Goal: Use online tool/utility: Utilize a website feature to perform a specific function

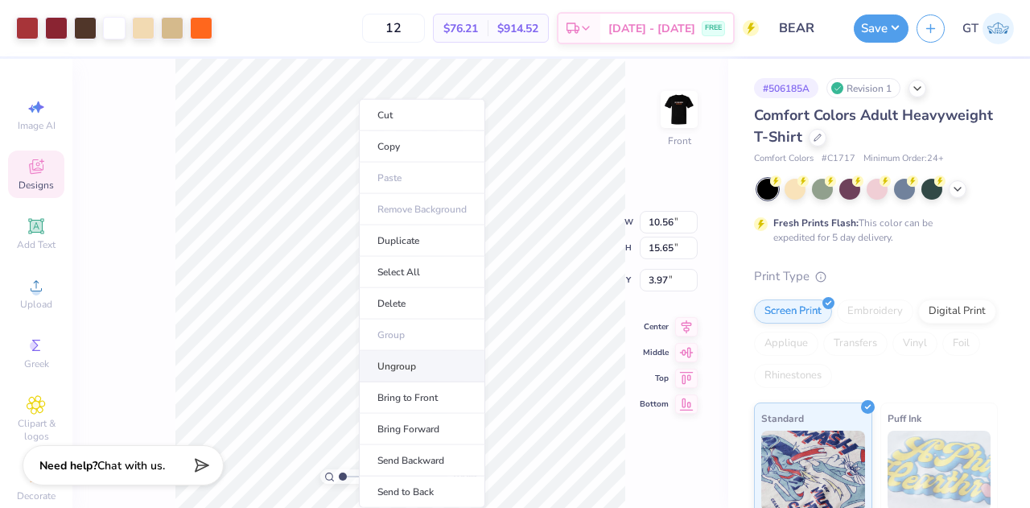
click at [423, 360] on li "Ungroup" at bounding box center [422, 366] width 126 height 31
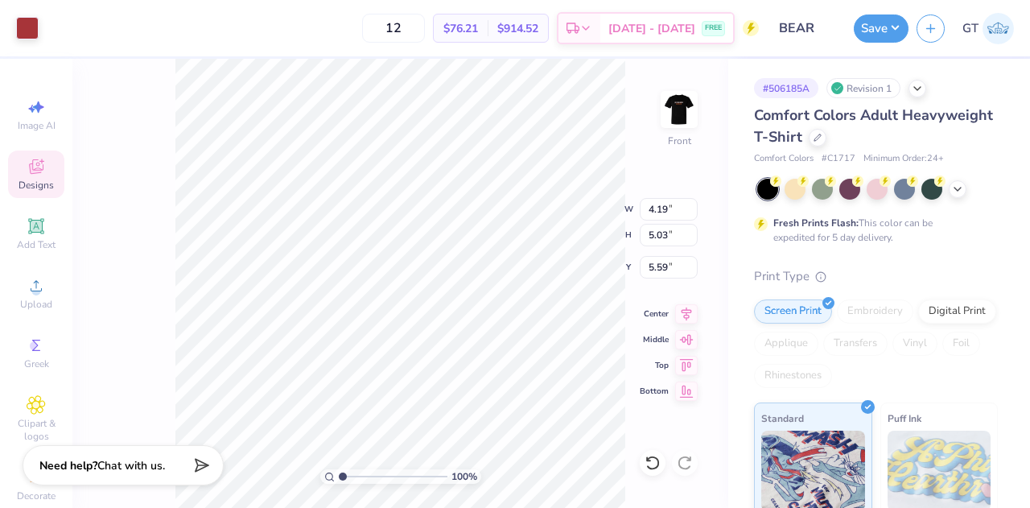
type input "0.83"
type input "1.48"
type input "6.93"
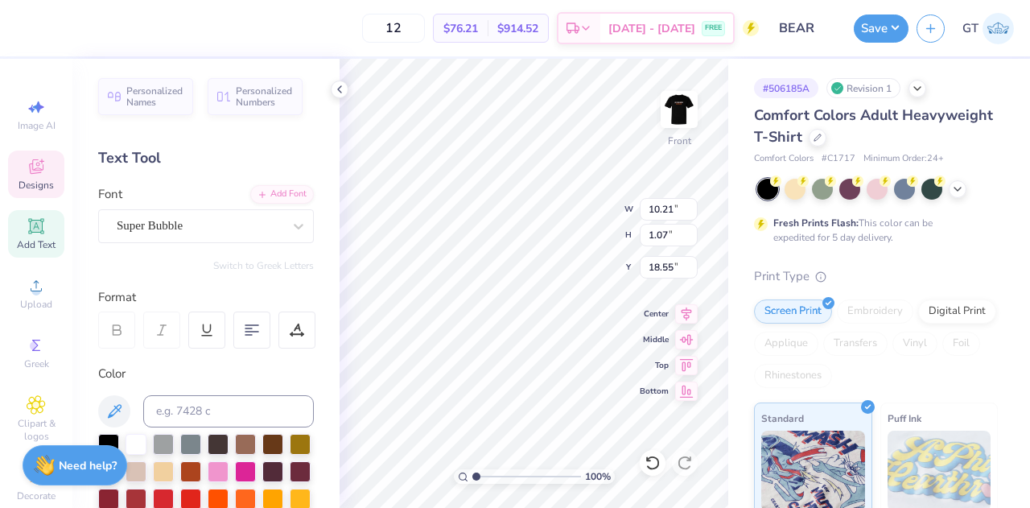
scroll to position [13, 6]
type textarea "P"
paste textarea "Pre-Physician Assistant Club"
type textarea "Pre-Physician Assistant Club"
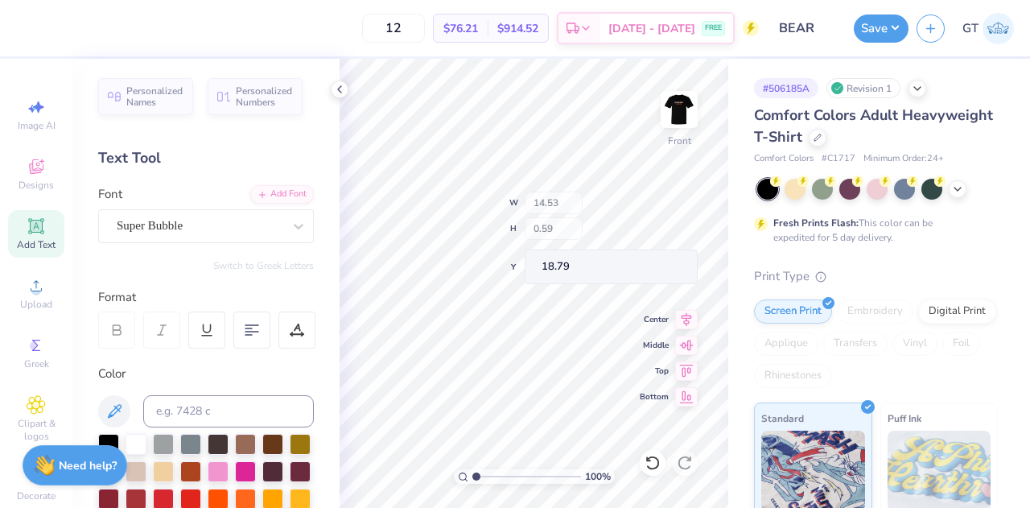
type input "13.16"
type input "0.54"
type input "12.32"
type input "0.50"
type input "7.82"
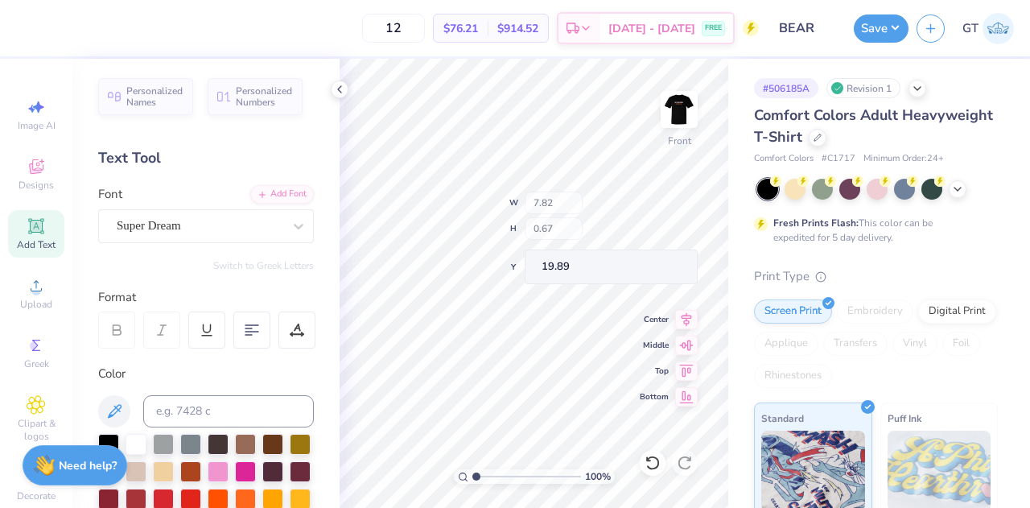
type input "0.67"
type input "6.42"
type input "0.55"
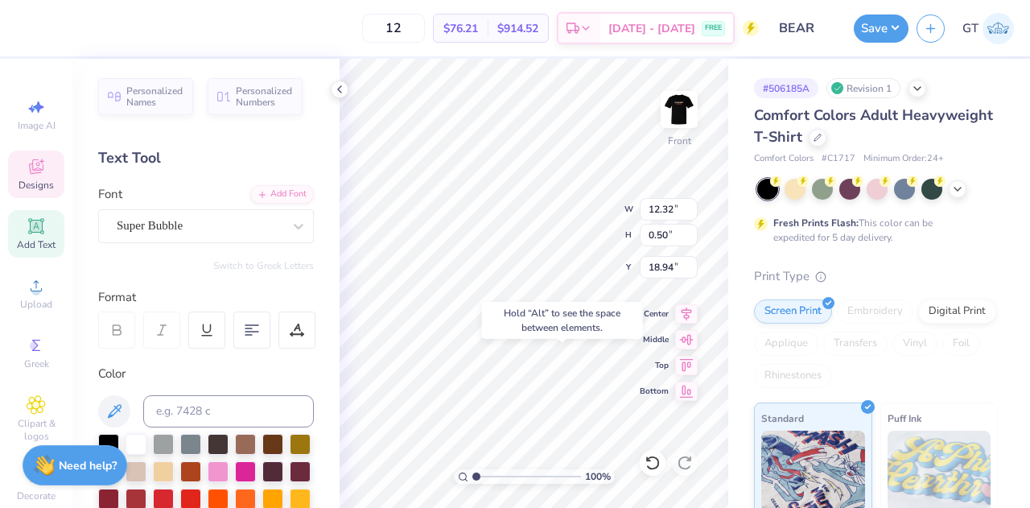
type input "18.94"
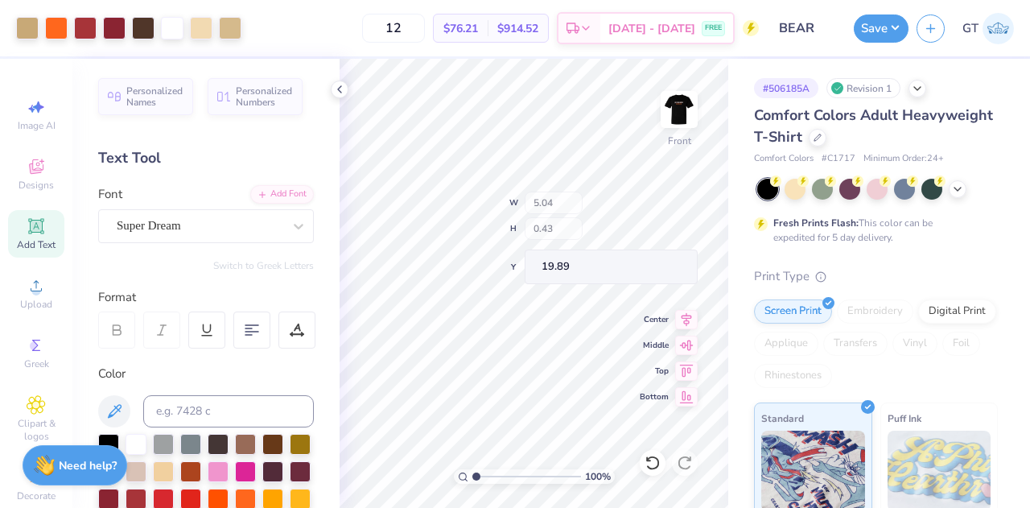
type input "5.04"
type input "0.43"
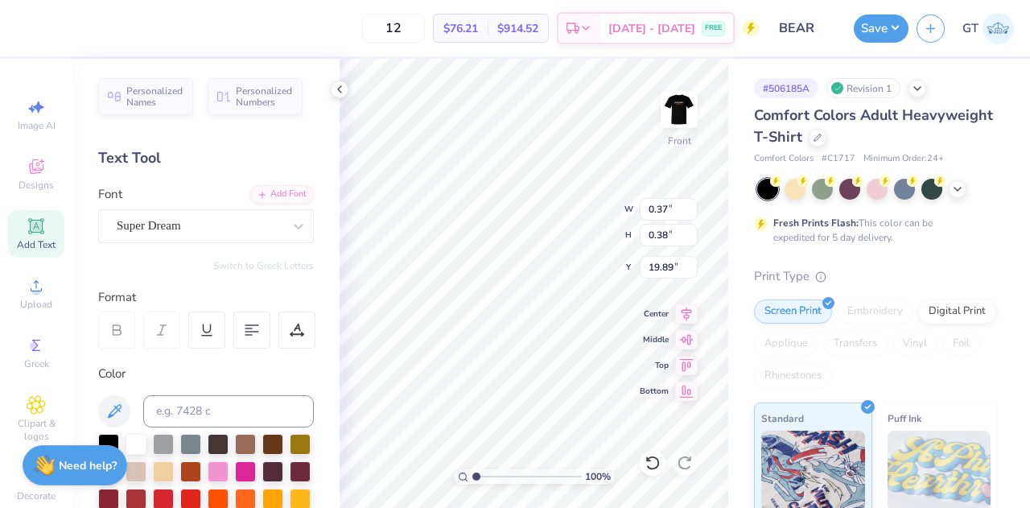
type input "0.37"
type input "0.38"
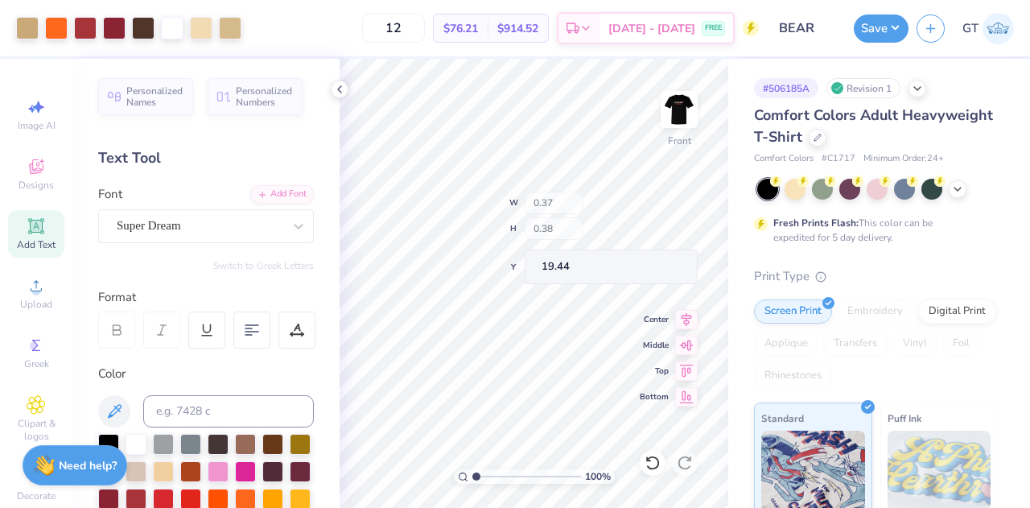
type input "19.44"
type input "19.73"
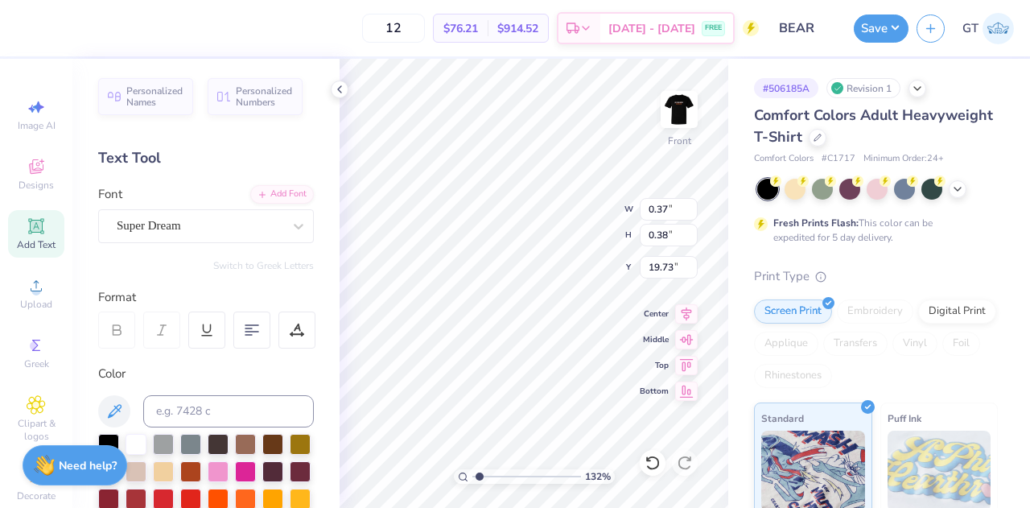
type input "1.32160812357569"
type input "0.26"
type input "19.85"
type input "1.32160812357569"
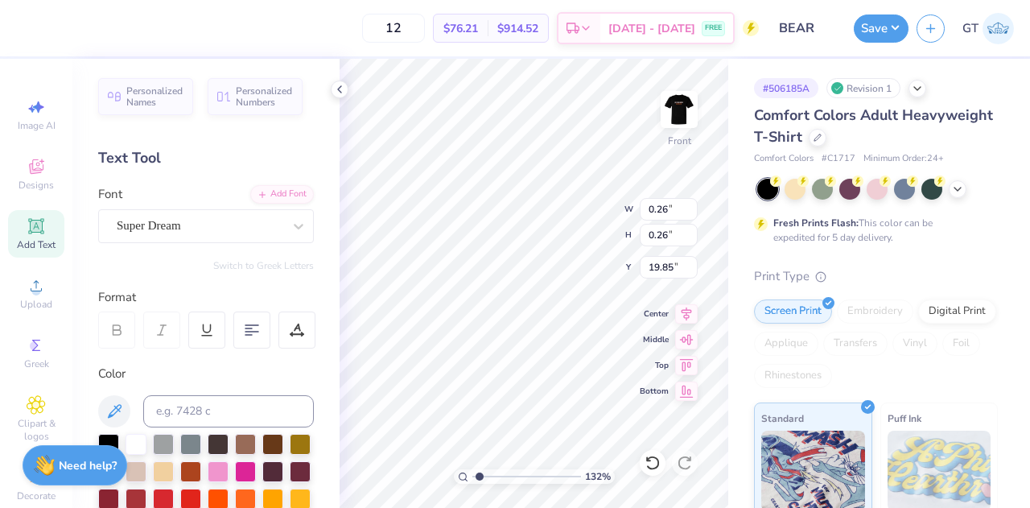
type input "19.76"
type input "1.32160812357569"
type input "19.85"
type input "1.91888941789263"
type input "4.95"
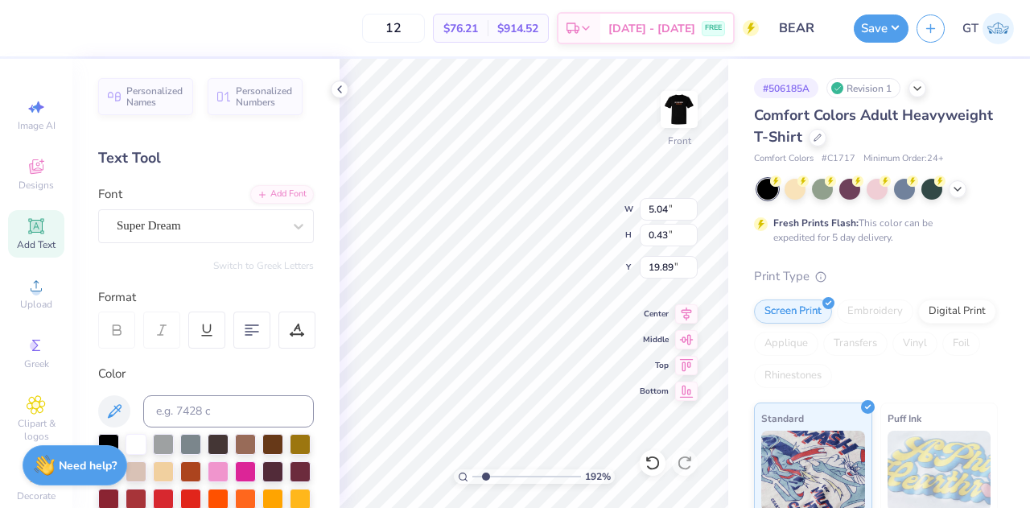
type input "0.42"
type input "1.30901189047952"
type input "19.08"
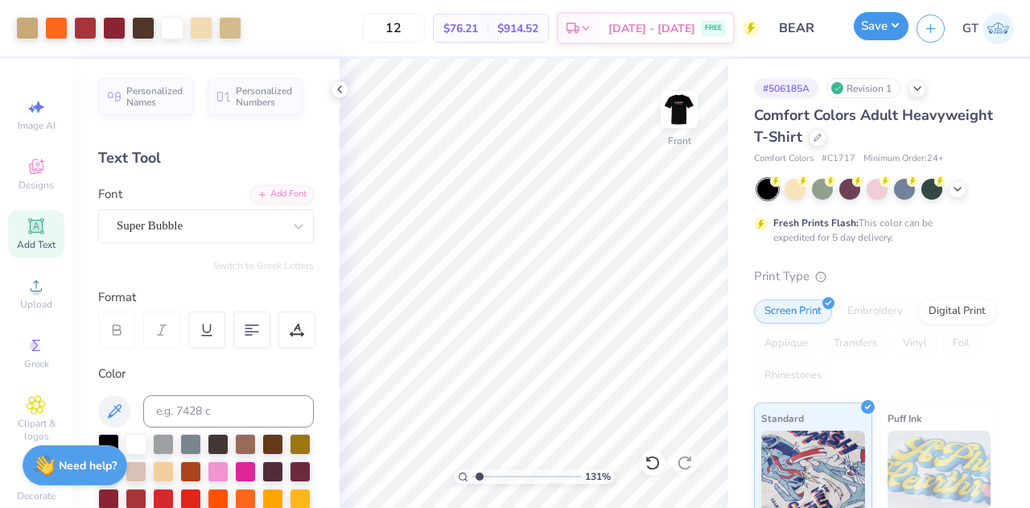
click at [878, 29] on button "Save" at bounding box center [880, 26] width 55 height 28
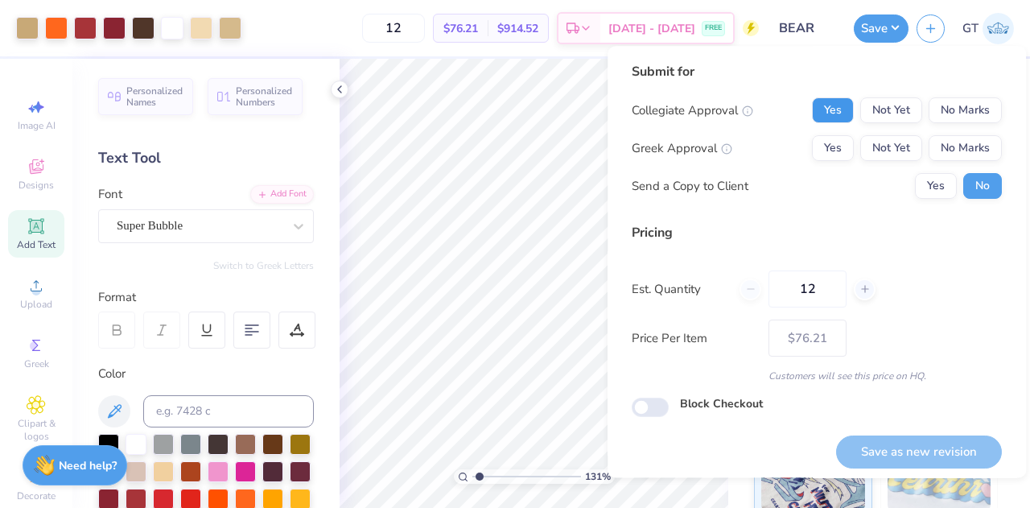
click at [816, 108] on button "Yes" at bounding box center [833, 110] width 42 height 26
click at [946, 154] on button "No Marks" at bounding box center [964, 148] width 73 height 26
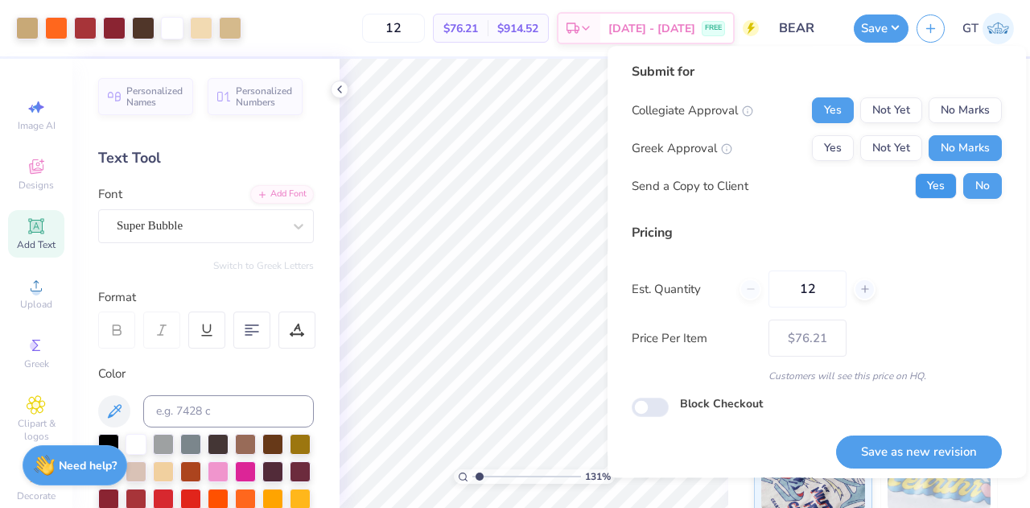
click at [931, 175] on button "Yes" at bounding box center [936, 186] width 42 height 26
type input "1.30901189047952"
click at [898, 454] on button "Save as new revision" at bounding box center [919, 451] width 166 height 33
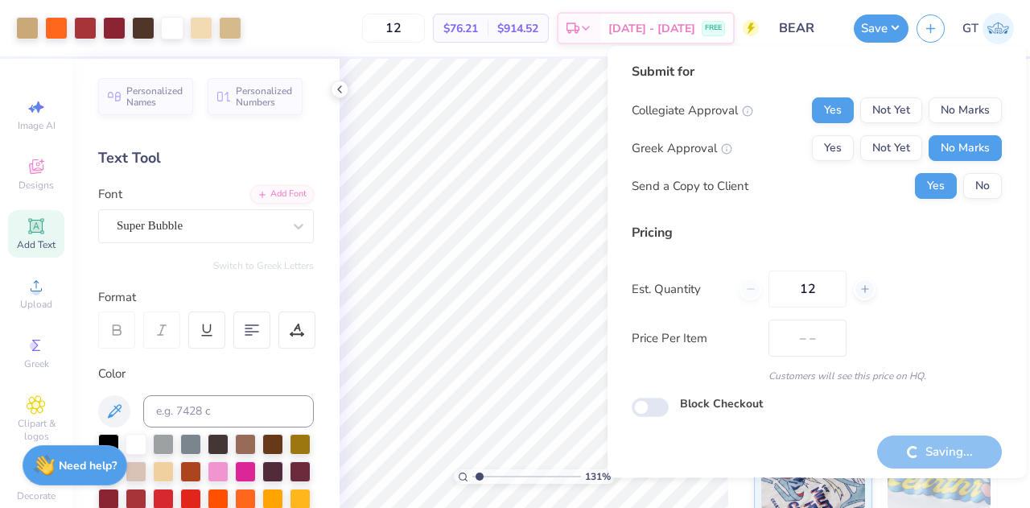
type input "$76.21"
type input "1.30901189047952"
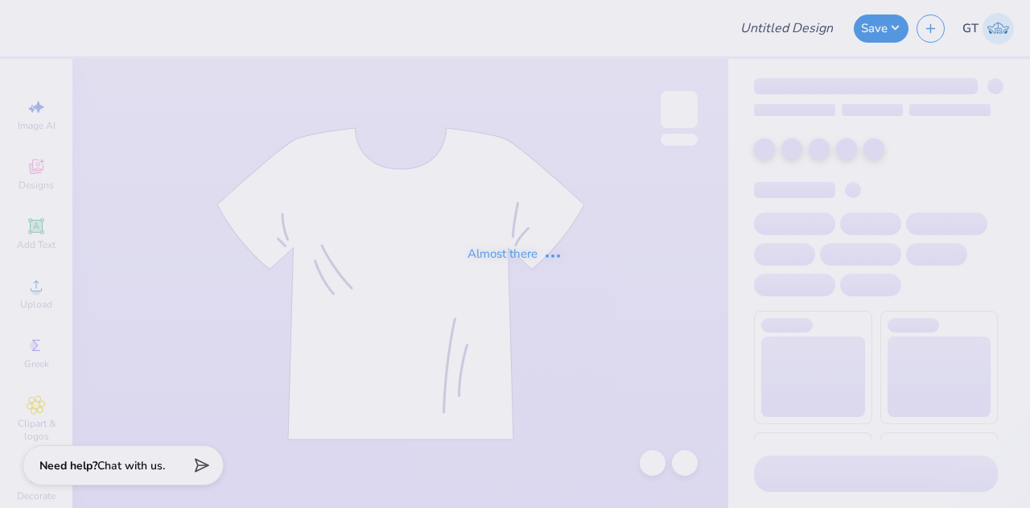
type input "vas plain wording"
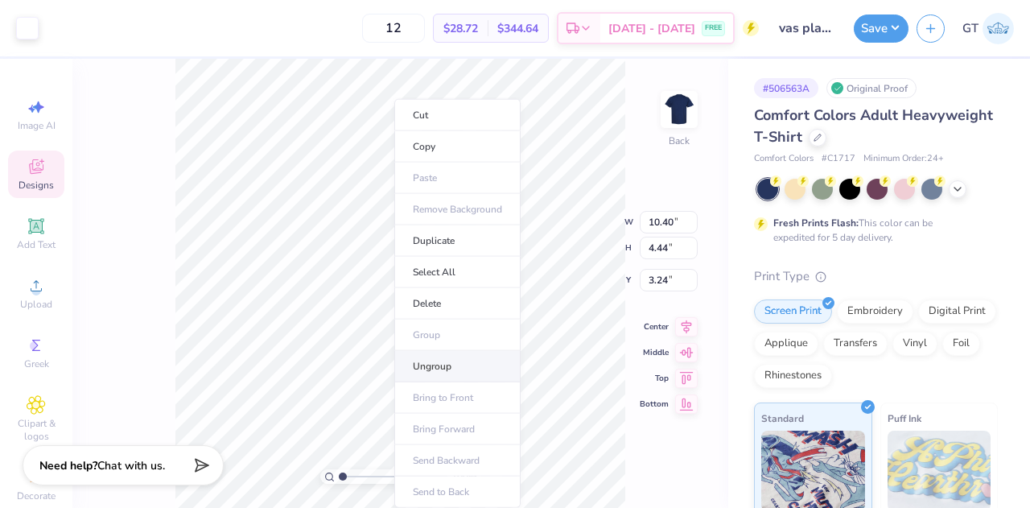
click at [479, 358] on li "Ungroup" at bounding box center [457, 366] width 126 height 31
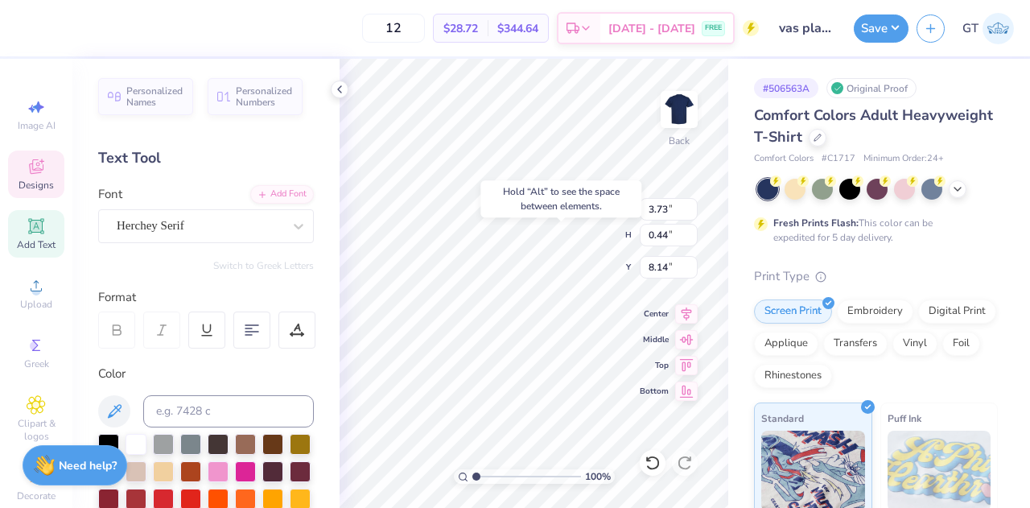
type input "8.14"
type input "6.34"
type input "1.09"
type input "6.20"
type input "3.73"
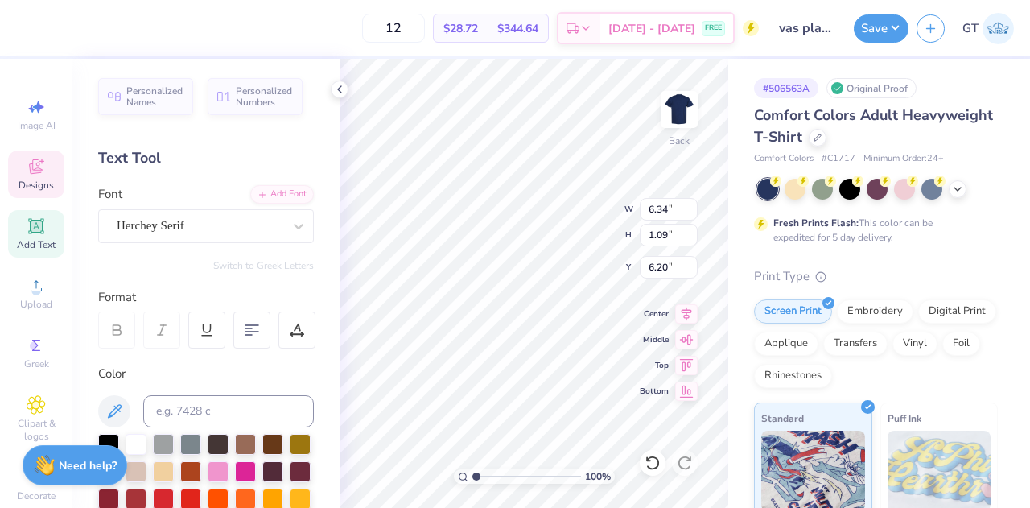
type input "0.44"
type input "7.67"
click at [13, 252] on div "Add Text" at bounding box center [36, 233] width 56 height 47
type textarea "®"
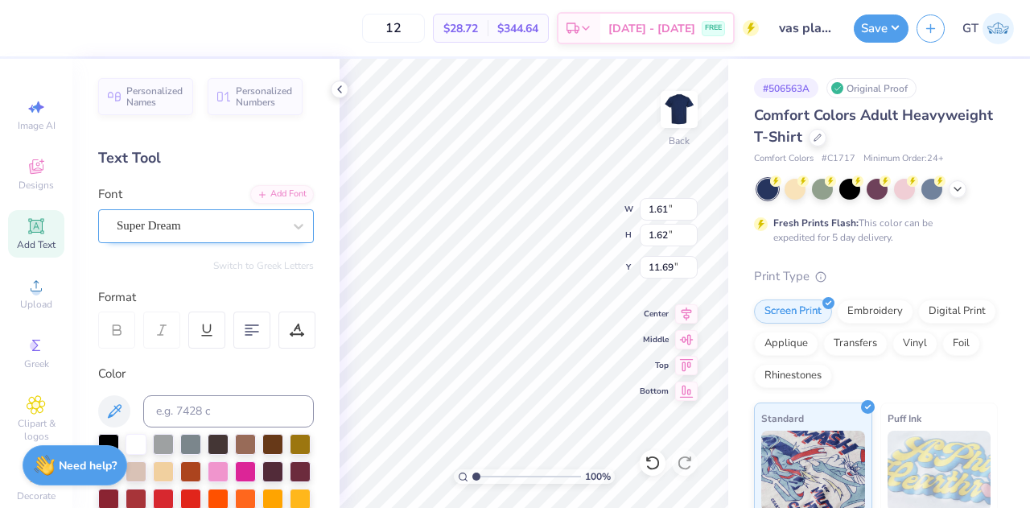
click at [267, 237] on div "Super Dream" at bounding box center [199, 225] width 169 height 25
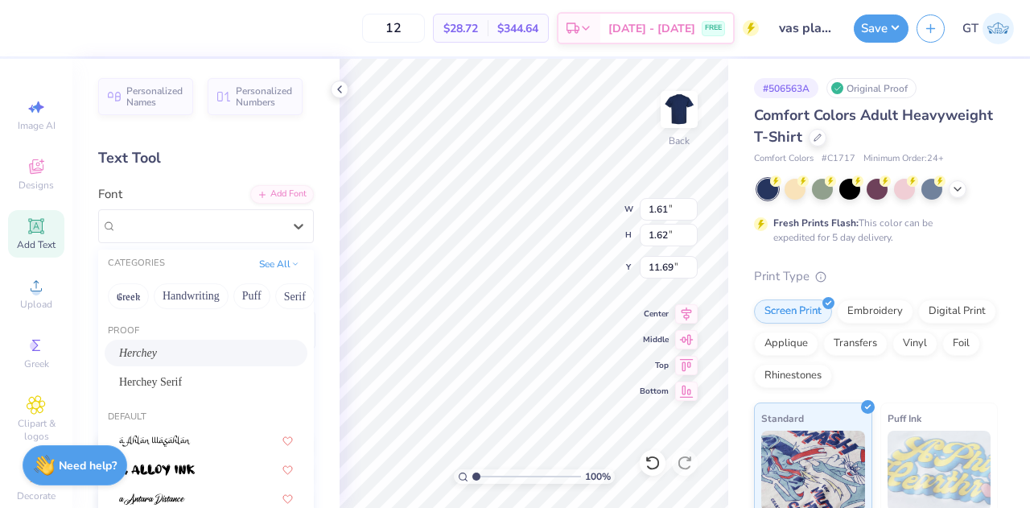
scroll to position [160, 0]
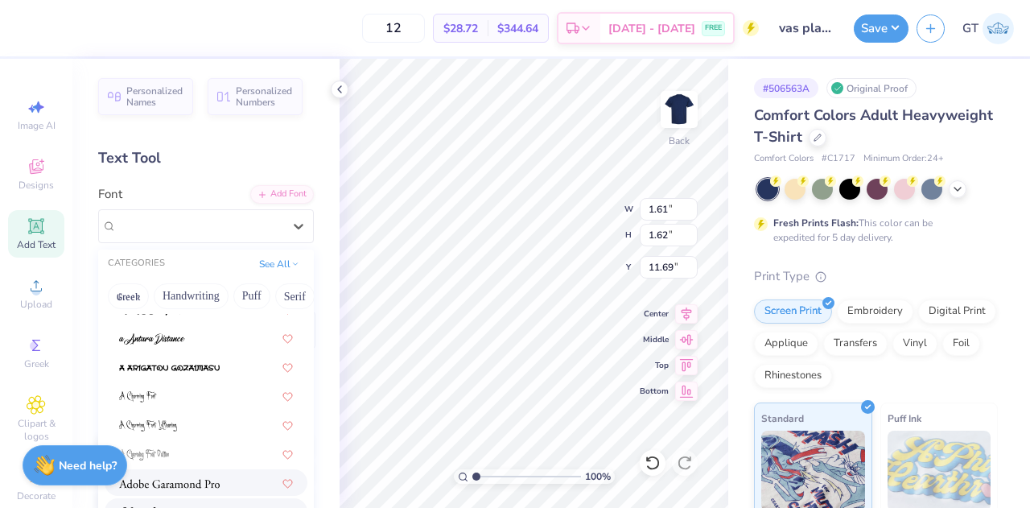
click at [171, 487] on img at bounding box center [169, 483] width 101 height 11
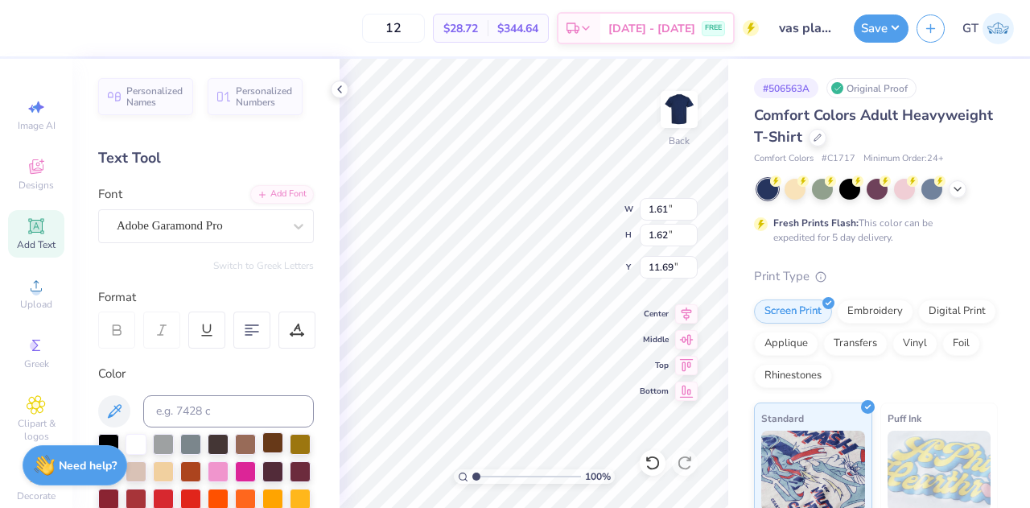
type input "0.60"
type input "0.59"
type input "12.21"
type input "0.40"
type input "0.39"
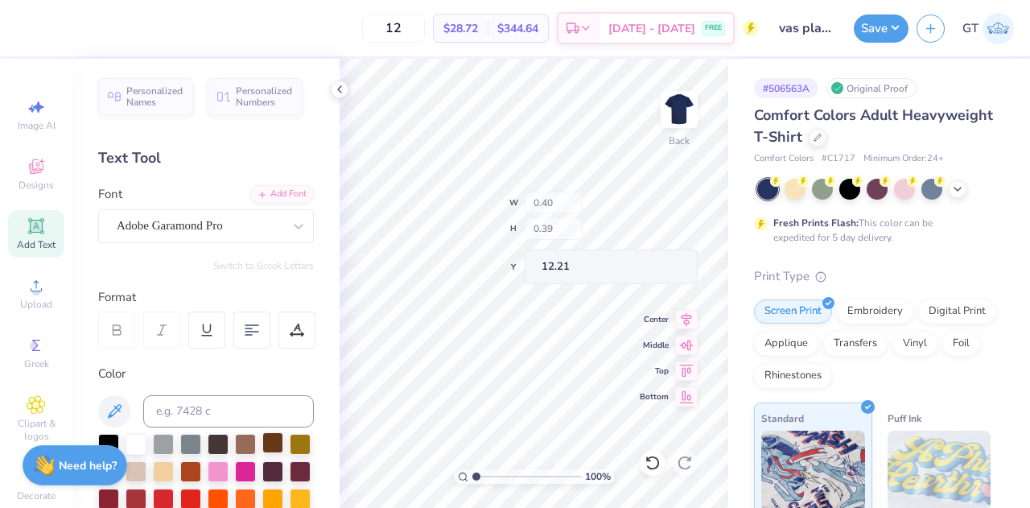
type input "5.21"
type input "1.69545347703324"
type input "4.76"
type input "1.69545347703324"
type input "0.18"
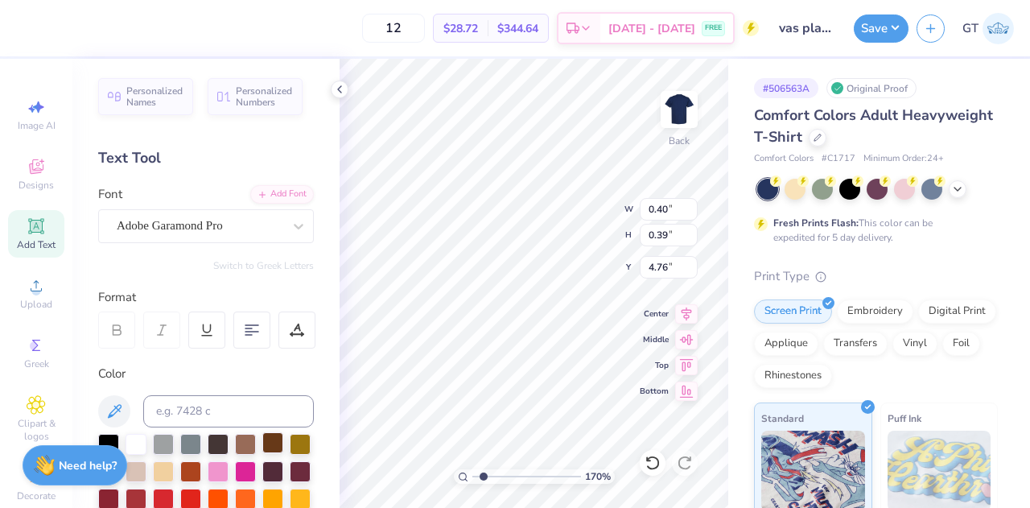
type input "0.18"
type input "4.98"
type input "1.69545347703324"
type input "5.02"
type input "1.69545347703324"
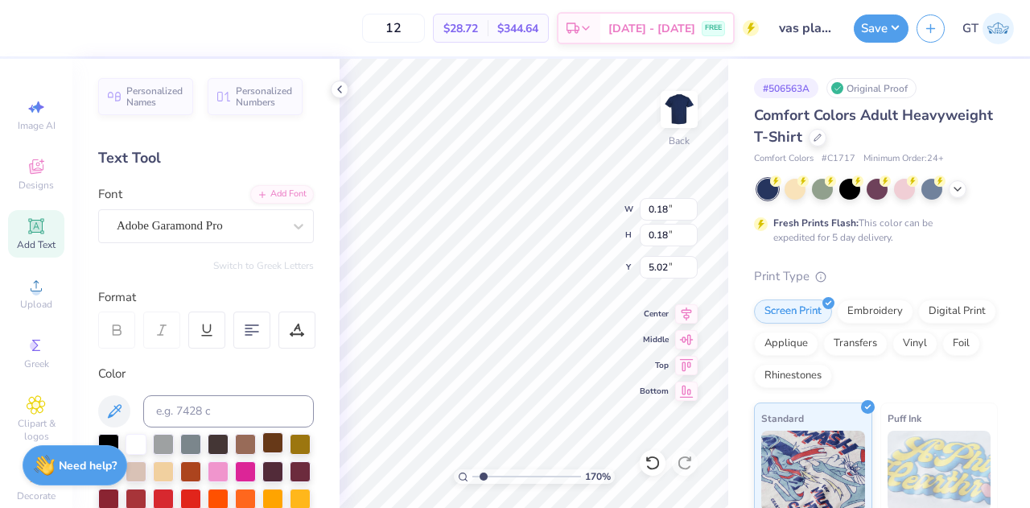
type input "0.24"
type input "1.40321809161053"
type input "8.11"
type input "1.40321809161053"
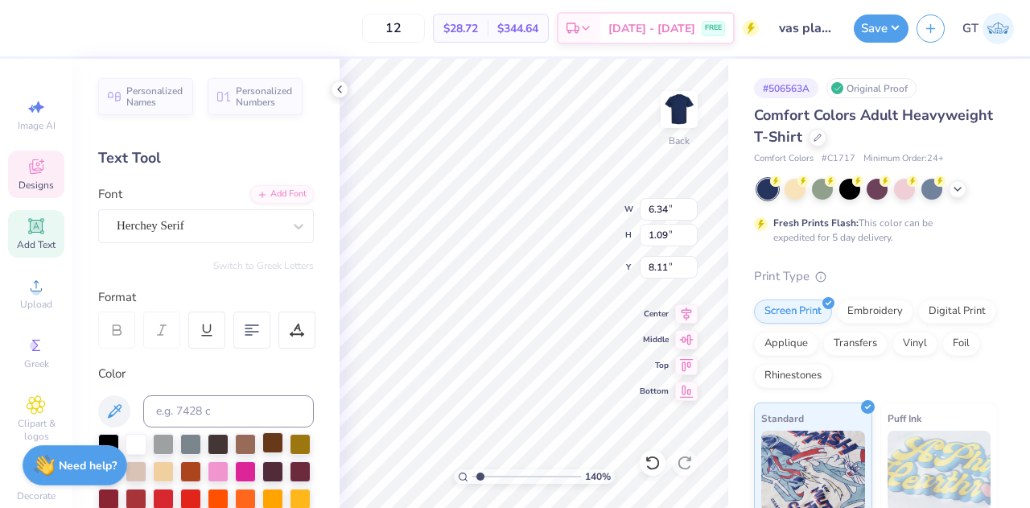
type input "3.73"
type input "0.44"
type input "7.67"
type input "1.40321809161053"
type input "7.38"
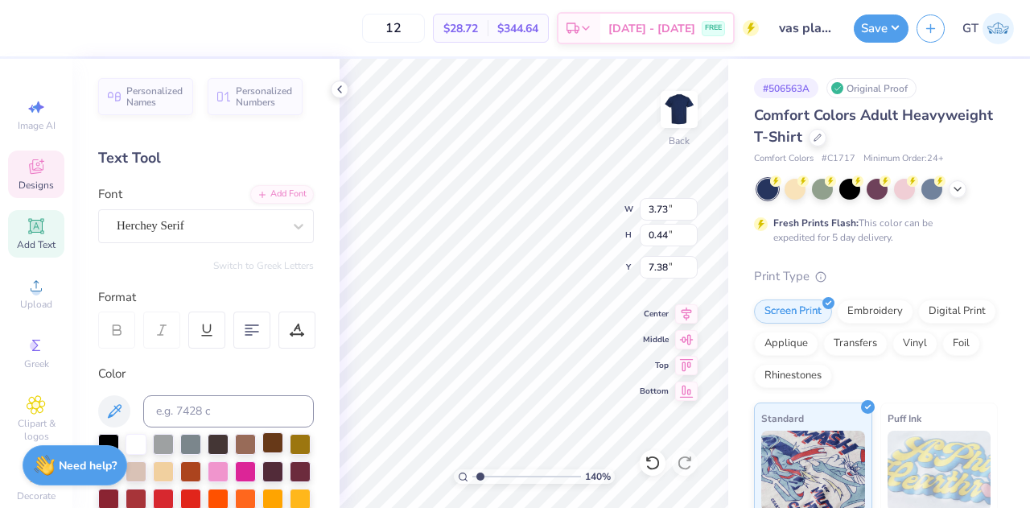
type input "1.40321809161053"
type input "6.34"
type input "1.09"
type input "8.11"
type input "1.40321809161053"
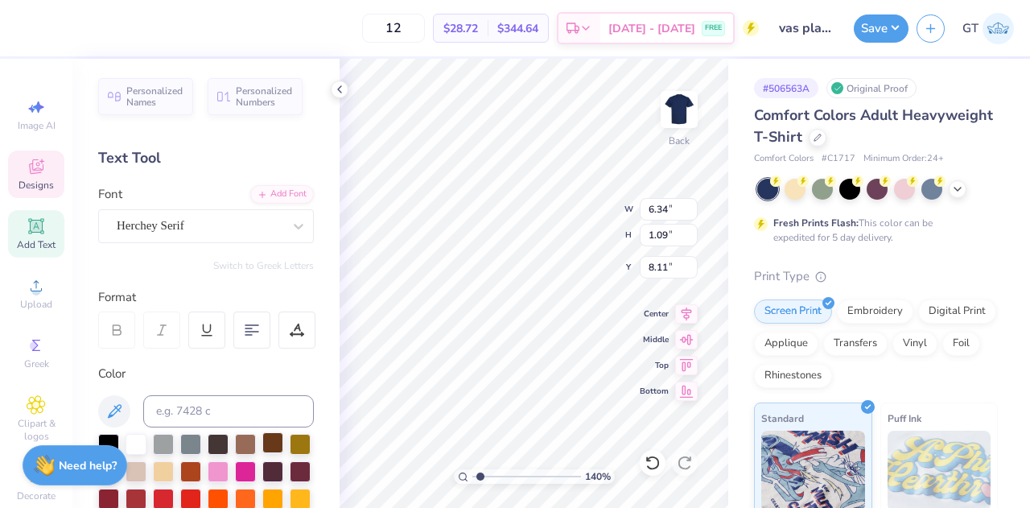
type input "7.83"
type input "1.1142241484639"
type input "7.06"
type input "1.1142241484639"
type input "6.83"
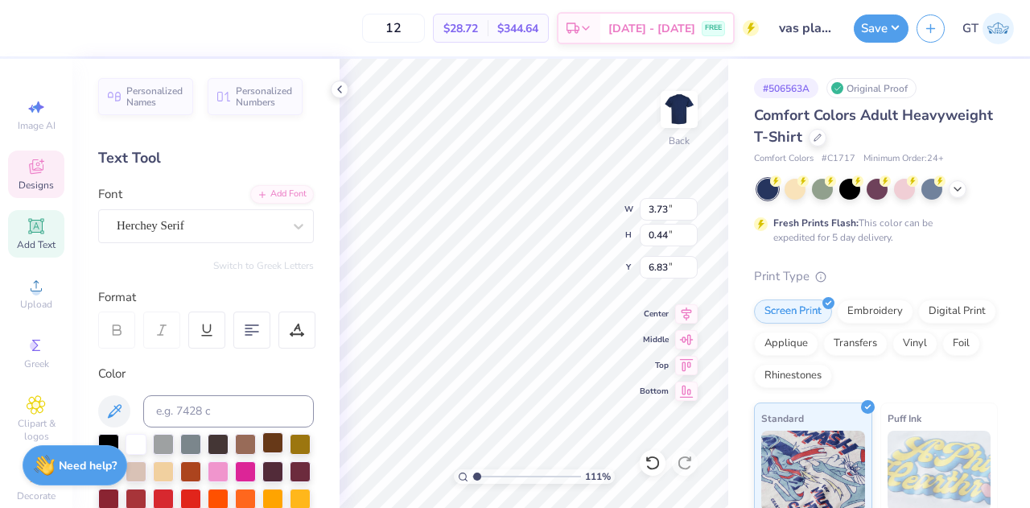
type input "1.1142241484639"
type input "6.34"
type input "1.09"
type input "7.83"
type input "1.1142241484639"
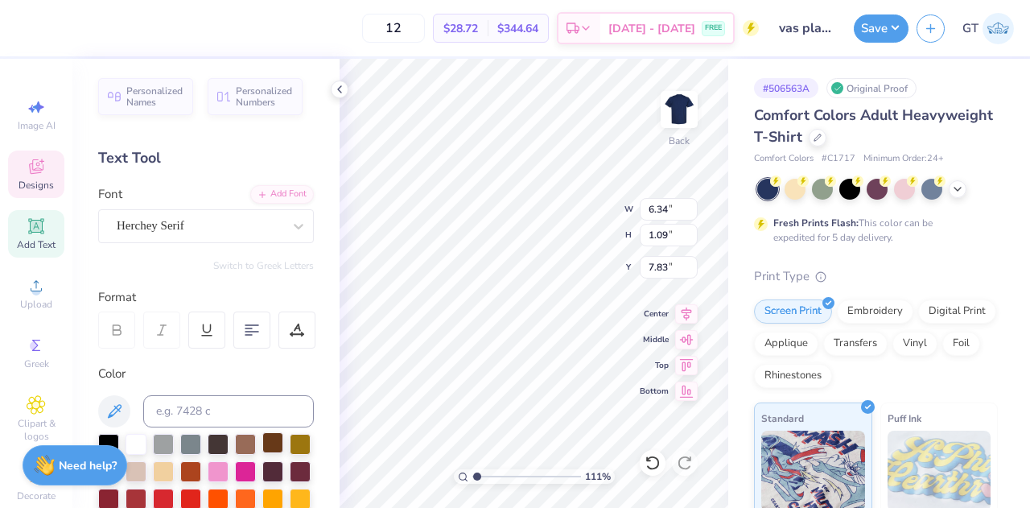
type input "7.27"
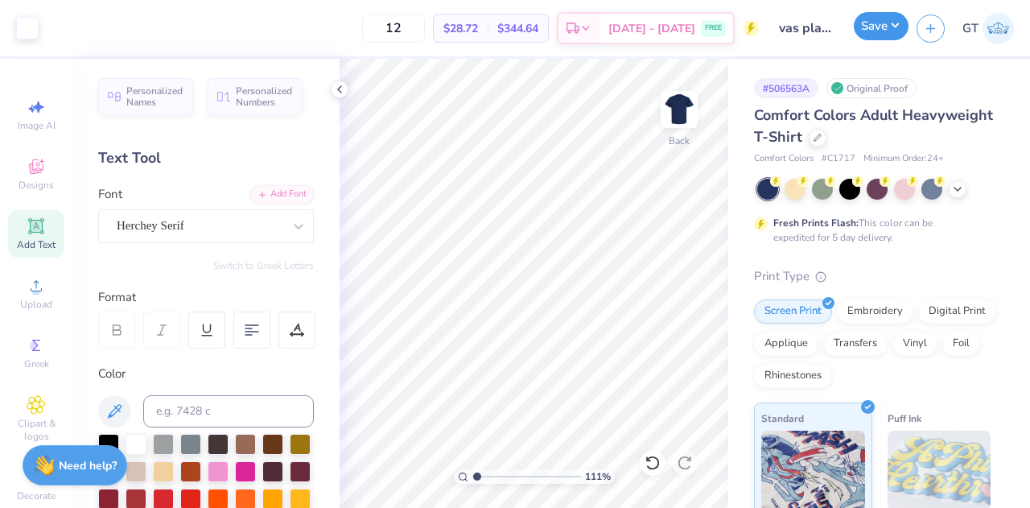
click at [870, 28] on button "Save" at bounding box center [880, 26] width 55 height 28
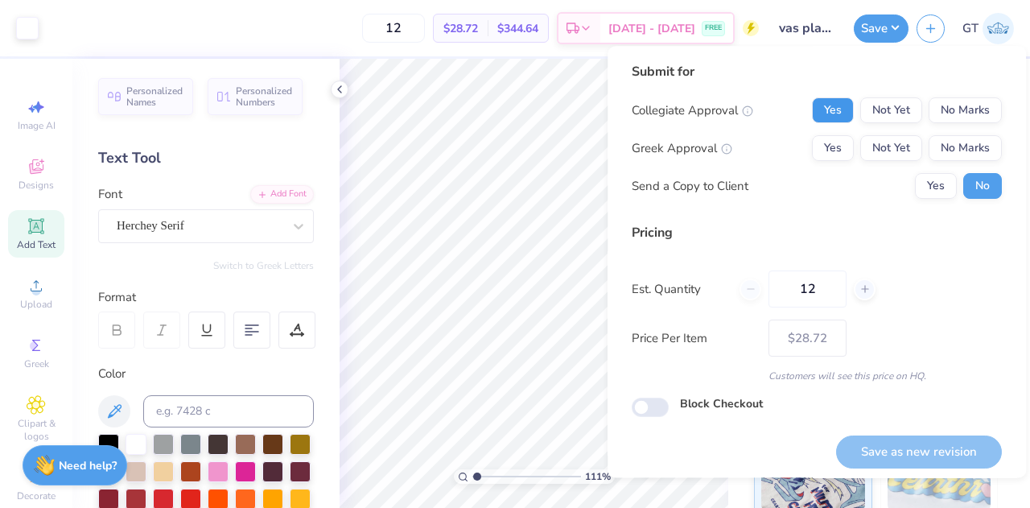
click at [824, 115] on button "Yes" at bounding box center [833, 110] width 42 height 26
click at [951, 142] on button "No Marks" at bounding box center [964, 148] width 73 height 26
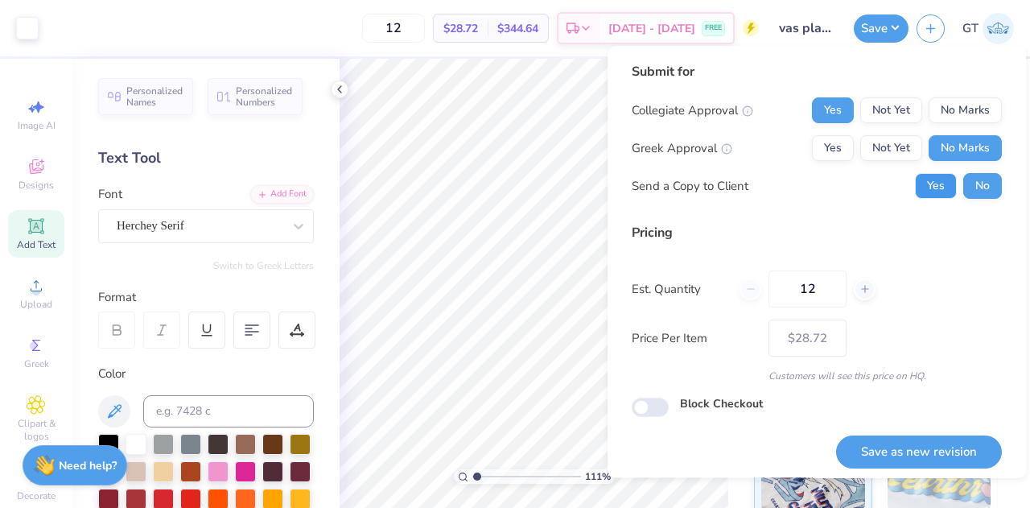
click at [927, 178] on button "Yes" at bounding box center [936, 186] width 42 height 26
type input "1.1142241484639"
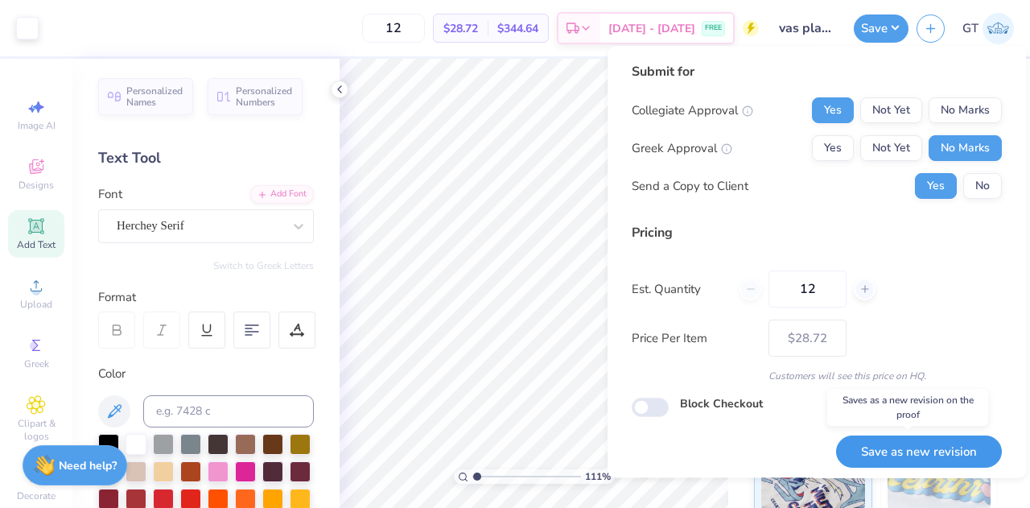
click at [894, 445] on button "Save as new revision" at bounding box center [919, 451] width 166 height 33
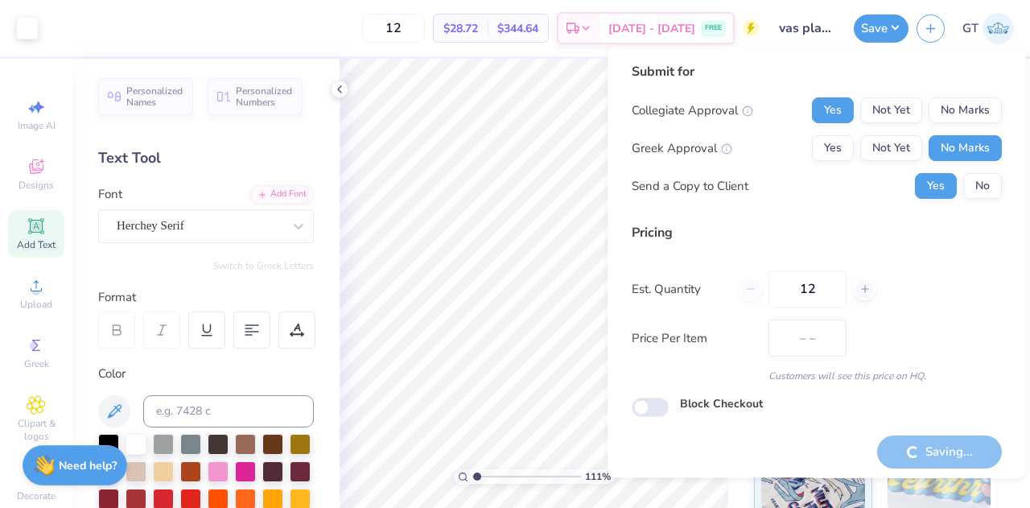
type input "$28.72"
type input "1.1142241484639"
type input "– –"
